Goal: Task Accomplishment & Management: Manage account settings

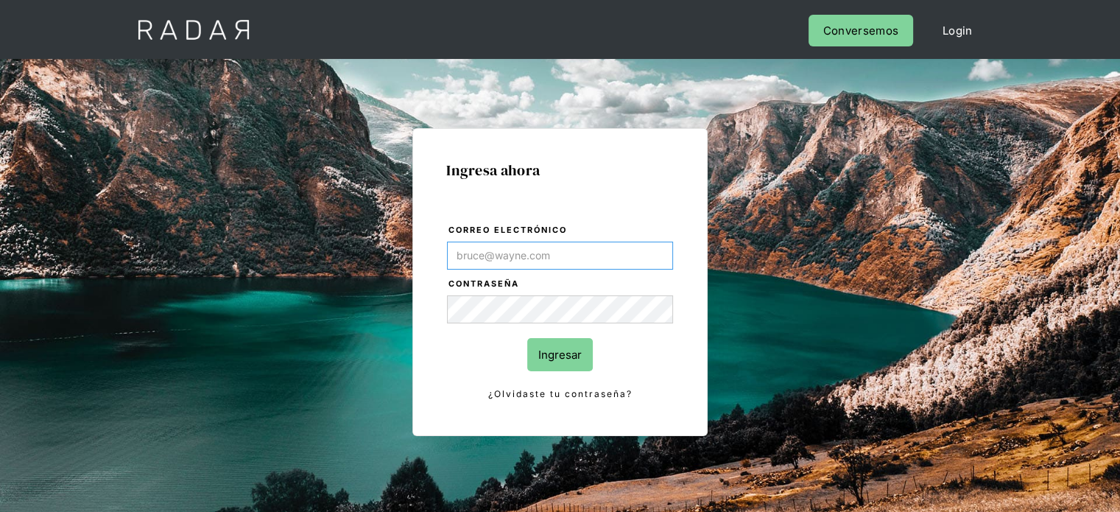
click at [513, 248] on input "Correo electrónico" at bounding box center [560, 256] width 226 height 28
type input "[EMAIL_ADDRESS][DOMAIN_NAME]"
click at [547, 364] on input "Ingresar" at bounding box center [560, 354] width 66 height 33
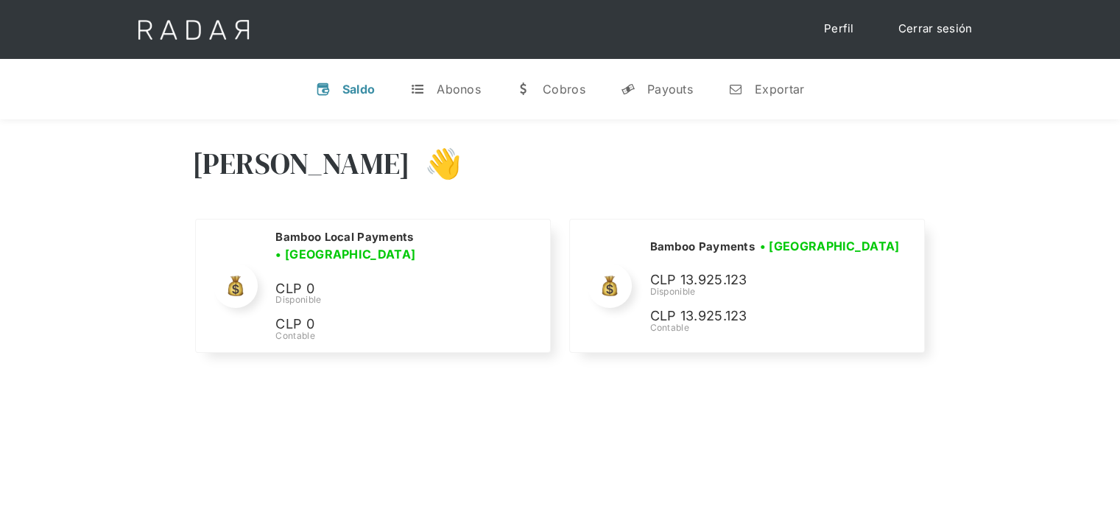
click at [840, 178] on div "[PERSON_NAME] 👋" at bounding box center [560, 174] width 737 height 88
